Goal: Task Accomplishment & Management: Manage account settings

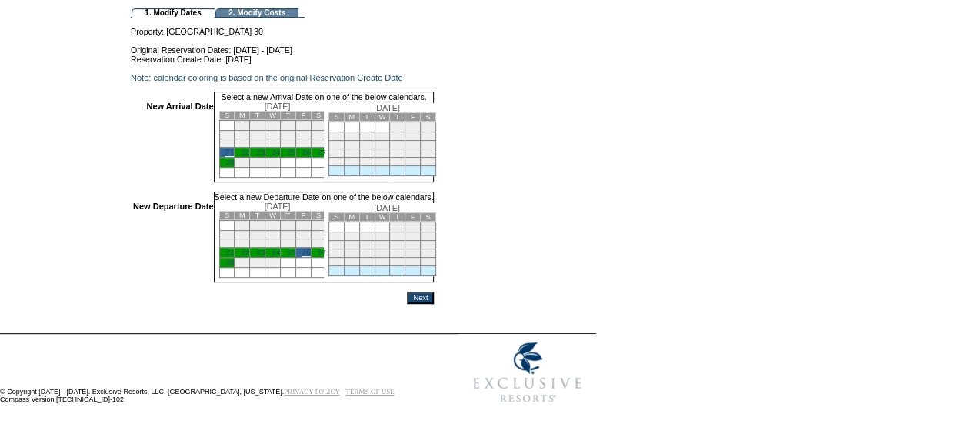
scroll to position [154, 0]
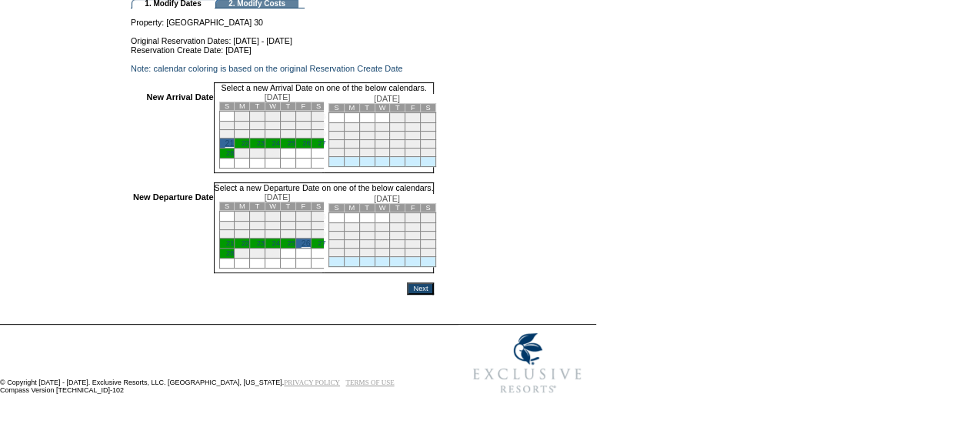
click at [434, 285] on input "Next" at bounding box center [420, 288] width 27 height 12
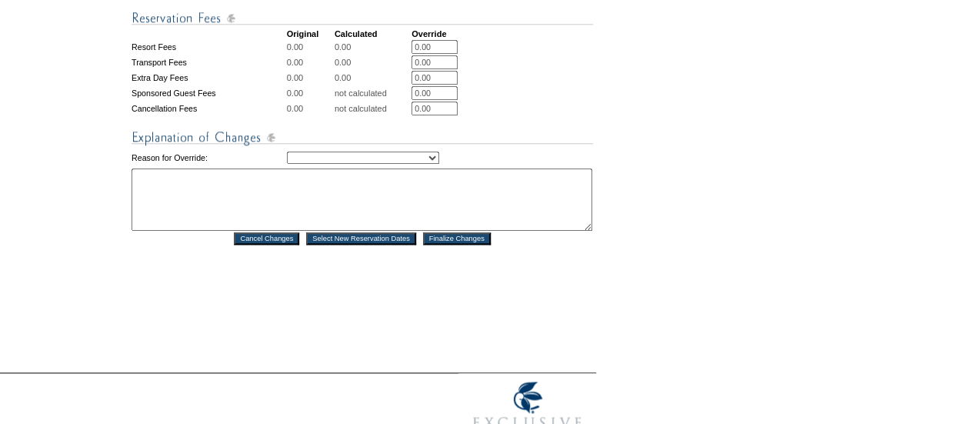
scroll to position [805, 0]
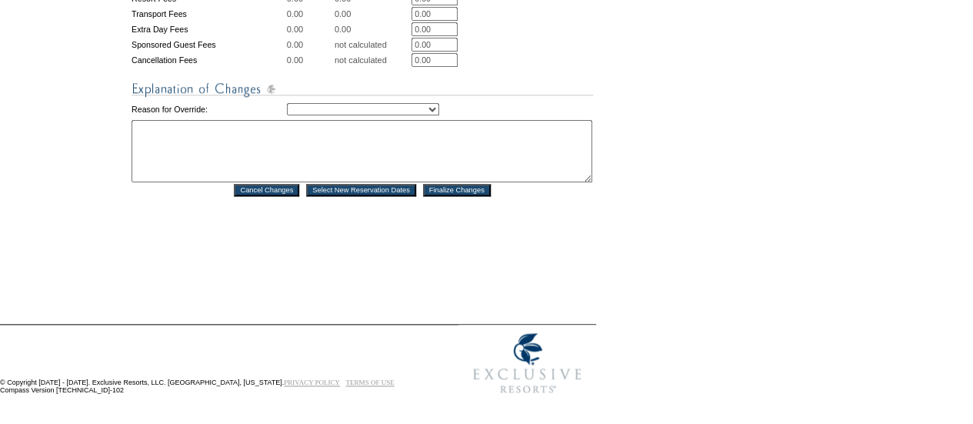
click at [409, 104] on select "Creating Continuous Stay Days Rebooked After Cancellation Editing Occupant Expe…" at bounding box center [363, 109] width 152 height 12
select select "1043"
click at [287, 103] on select "Creating Continuous Stay Days Rebooked After Cancellation Editing Occupant Expe…" at bounding box center [363, 109] width 152 height 12
click at [474, 147] on textarea at bounding box center [362, 151] width 461 height 62
type textarea "c"
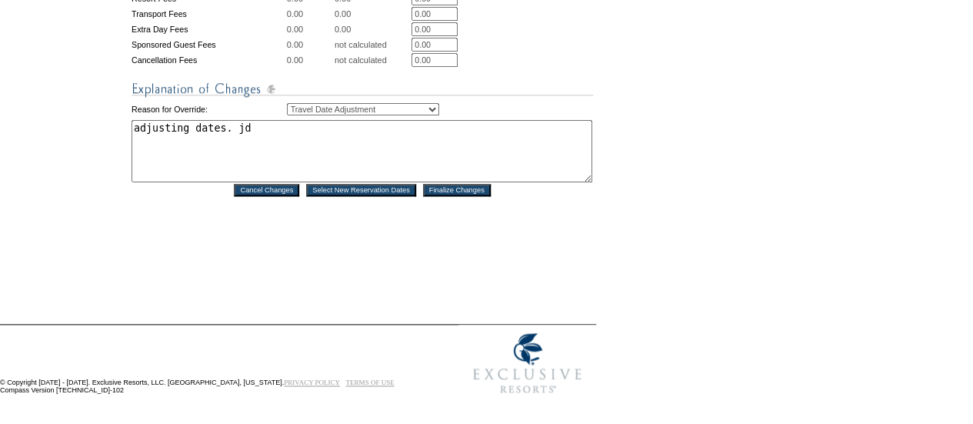
type textarea "adjusting dates. jd"
click at [487, 184] on input "Finalize Changes" at bounding box center [457, 190] width 68 height 12
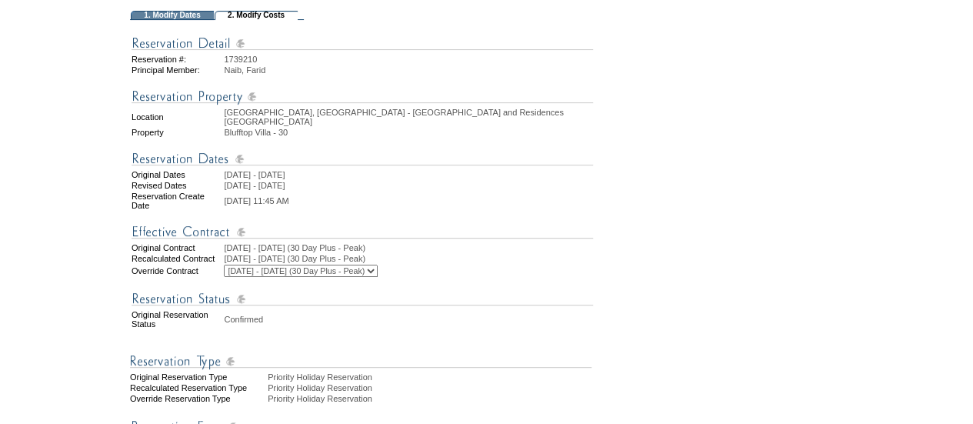
scroll to position [122, 0]
